Goal: Book appointment/travel/reservation

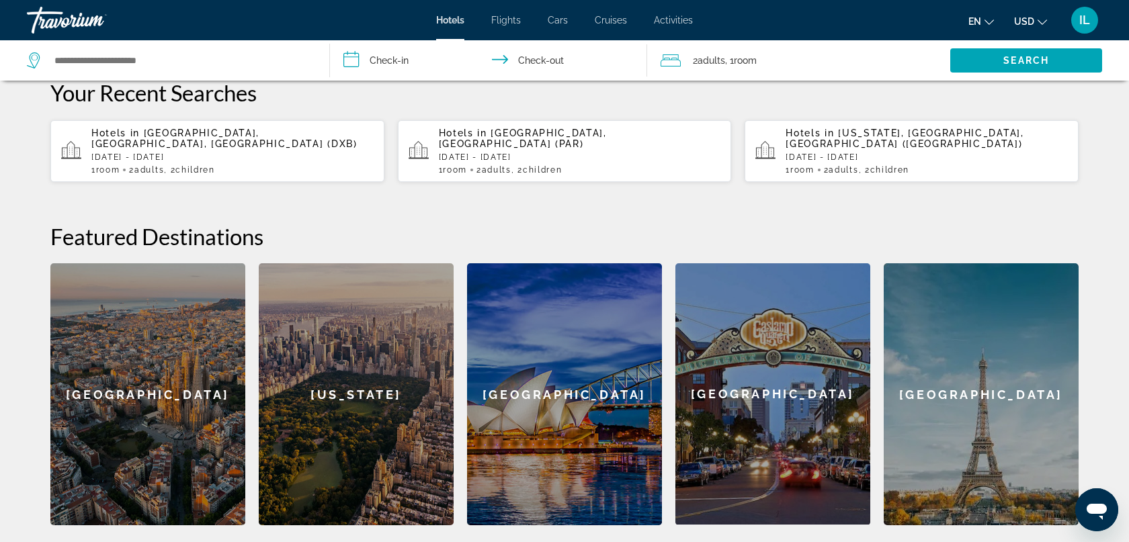
scroll to position [403, 0]
